Goal: Ask a question: Seek information or help from site administrators or community

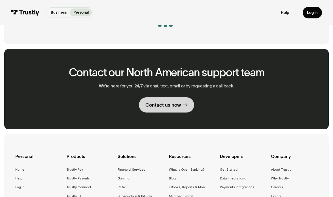
scroll to position [147, 0]
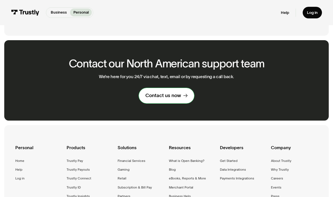
click at [185, 95] on icon at bounding box center [186, 96] width 4 height 4
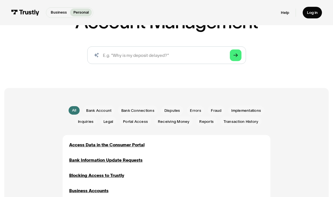
scroll to position [87, 0]
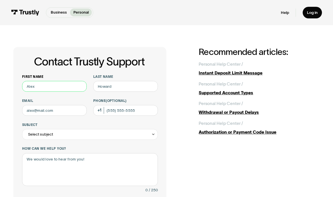
click at [56, 86] on input "First name" at bounding box center [54, 86] width 65 height 11
type input "Connor"
type input "Erickson"
type input "idefend10@comcast.net"
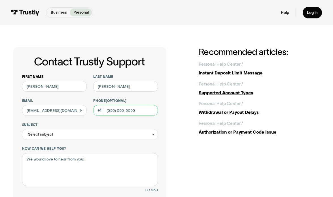
type input "(815) 685-7834"
click at [73, 138] on div "Select subject" at bounding box center [90, 134] width 136 height 11
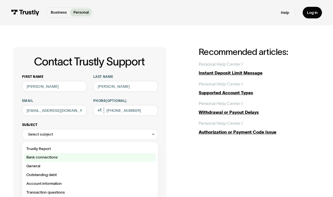
click at [97, 156] on div "Contact Trustly Support" at bounding box center [89, 157] width 131 height 9
type input "**********"
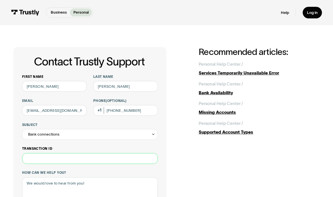
click at [124, 160] on input "Transaction ID" at bounding box center [90, 158] width 136 height 11
paste input "**********"
type input "**********"
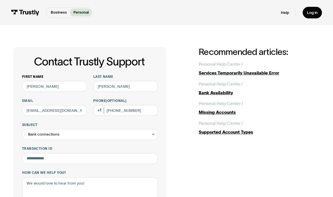
click at [174, 171] on div "**********" at bounding box center [166, 185] width 307 height 276
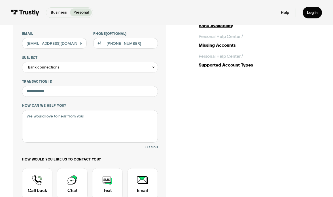
scroll to position [68, 0]
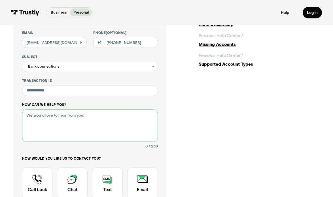
click at [108, 118] on textarea "How can we help you?" at bounding box center [90, 125] width 136 height 33
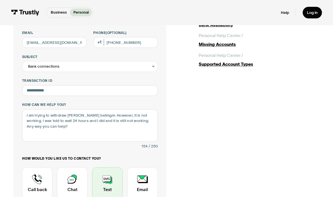
click at [103, 179] on div "Contact Trustly Support" at bounding box center [107, 184] width 31 height 32
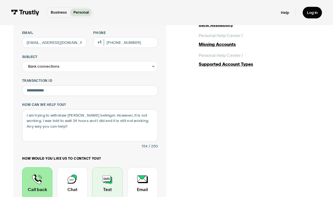
click at [103, 179] on div "Contact Trustly Support" at bounding box center [107, 184] width 31 height 32
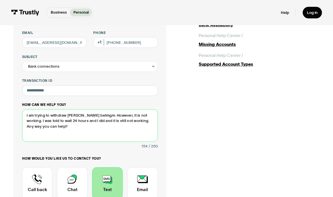
click at [146, 140] on textarea "I am trying to withdraw freom betmgm. However, It is not working. I was told to…" at bounding box center [90, 125] width 136 height 33
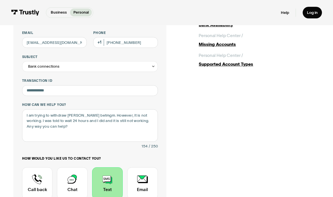
click at [132, 161] on div "How would you like us to contact you? Unavailable placeholder message Call back…" at bounding box center [90, 178] width 136 height 43
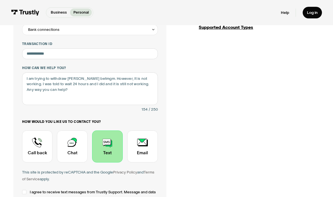
scroll to position [125, 0]
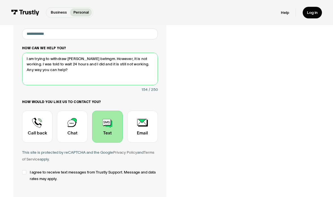
click at [76, 59] on textarea "I am trying to withdraw freom betmgm. However, It is not working. I was told to…" at bounding box center [90, 69] width 136 height 33
click at [69, 66] on textarea "I am trying to withdraw from BetMGM. However, It is not working. I was told to …" at bounding box center [90, 69] width 136 height 33
type textarea "I am trying to withdraw from BetMGM. However, It is not working. I was told to …"
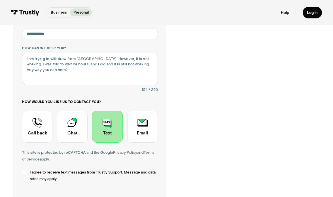
click at [180, 106] on div "**********" at bounding box center [166, 70] width 307 height 296
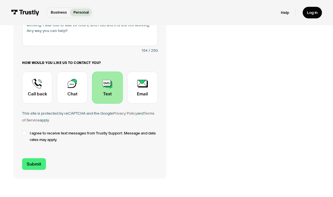
scroll to position [170, 0]
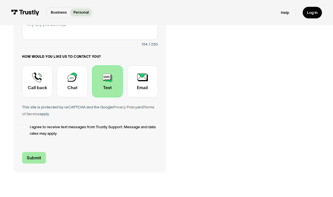
click at [38, 160] on input "Submit" at bounding box center [34, 158] width 24 height 12
click at [25, 127] on div "Contact Trustly Support" at bounding box center [24, 127] width 4 height 4
click at [31, 160] on input "Submit" at bounding box center [34, 158] width 24 height 12
type input "+18156857834"
